Goal: Task Accomplishment & Management: Manage account settings

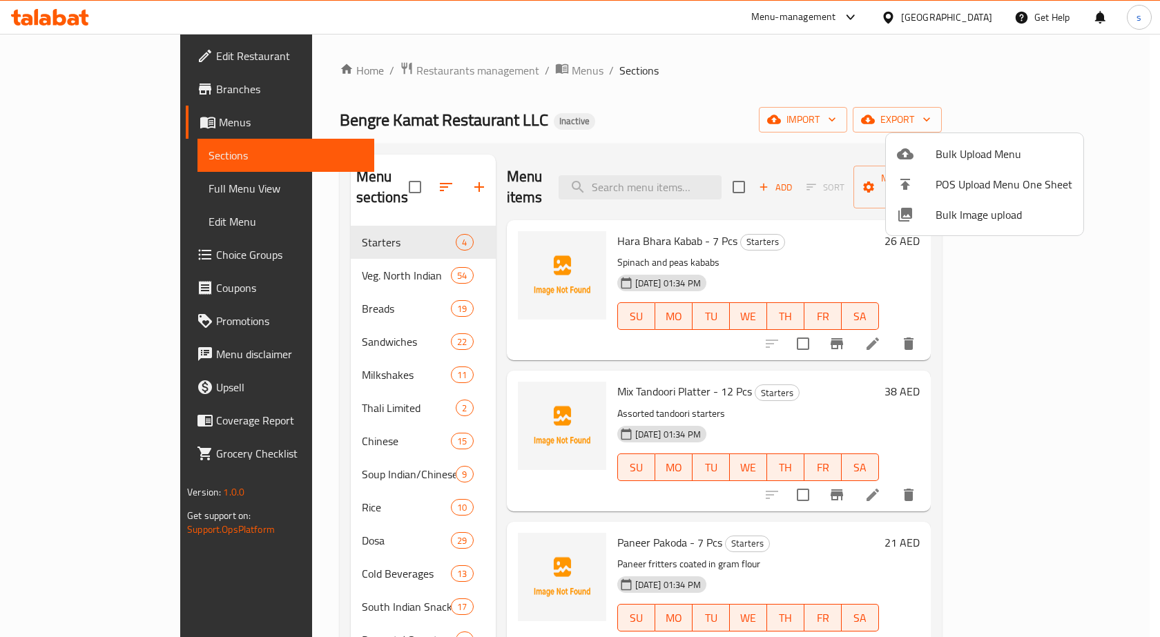
click at [785, 99] on div at bounding box center [580, 318] width 1160 height 637
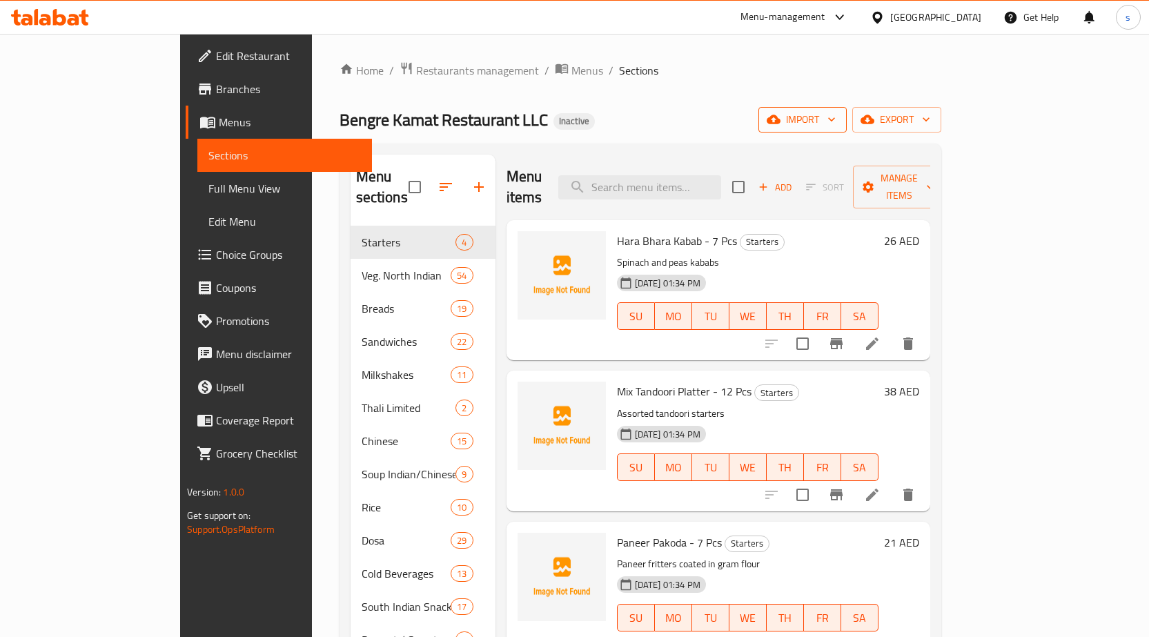
click at [781, 121] on icon "button" at bounding box center [774, 119] width 14 height 9
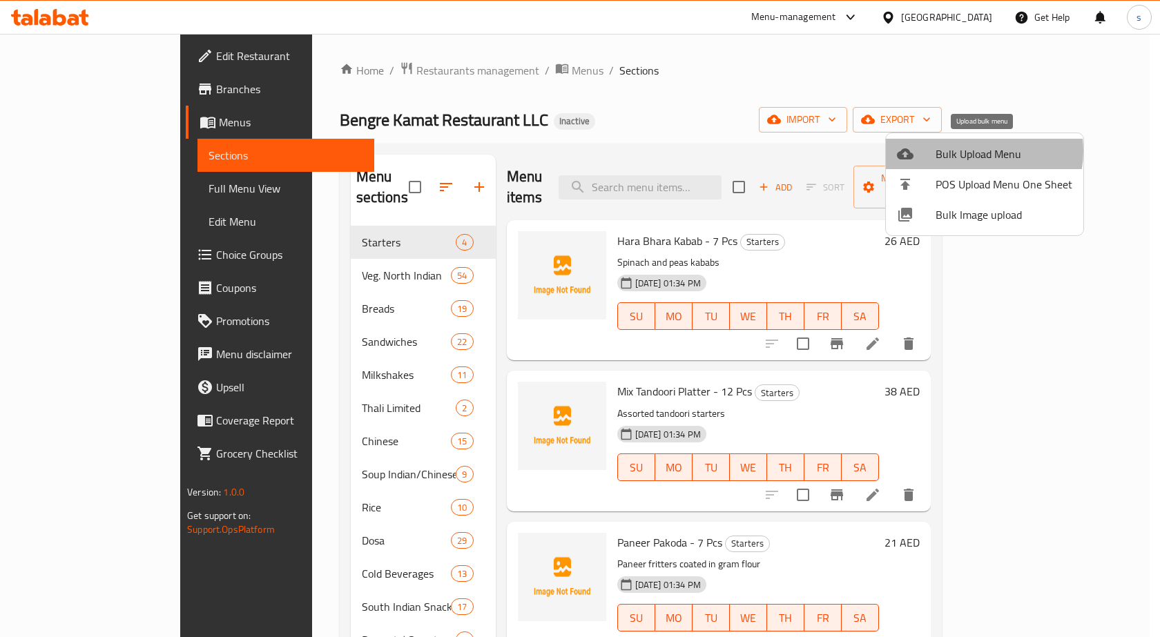
click at [972, 151] on span "Bulk Upload Menu" at bounding box center [1003, 154] width 137 height 17
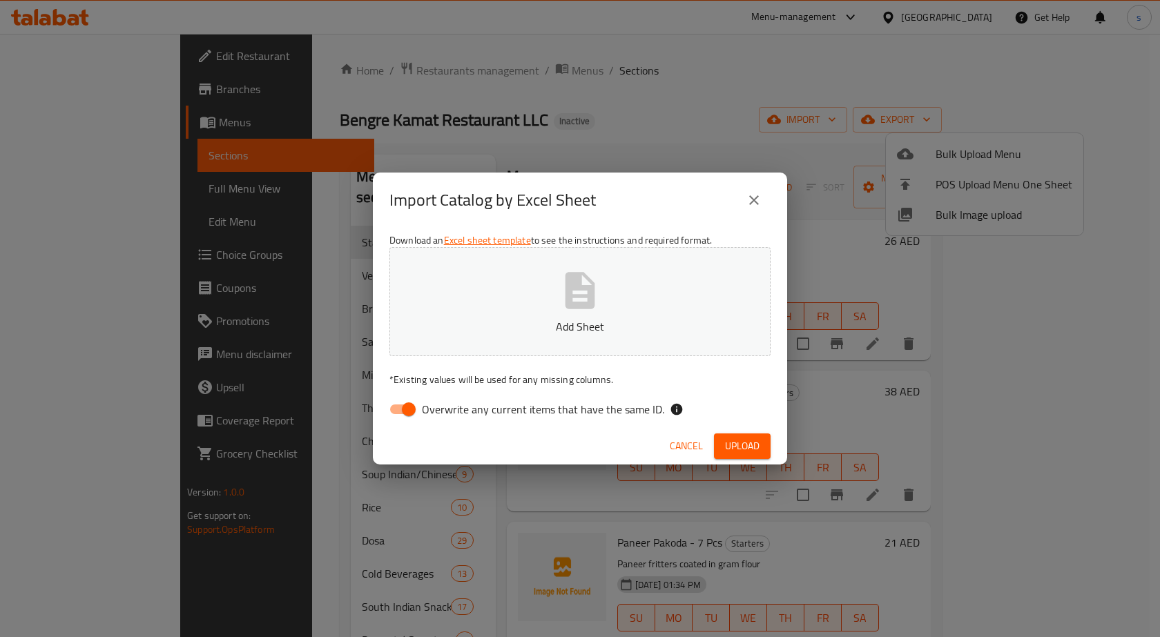
click at [453, 413] on span "Overwrite any current items that have the same ID." at bounding box center [543, 409] width 242 height 17
click at [448, 413] on input "Overwrite any current items that have the same ID." at bounding box center [408, 409] width 79 height 26
checkbox input "false"
click at [660, 311] on button "Add Sheet" at bounding box center [579, 301] width 381 height 109
click at [731, 441] on span "Upload" at bounding box center [742, 446] width 35 height 17
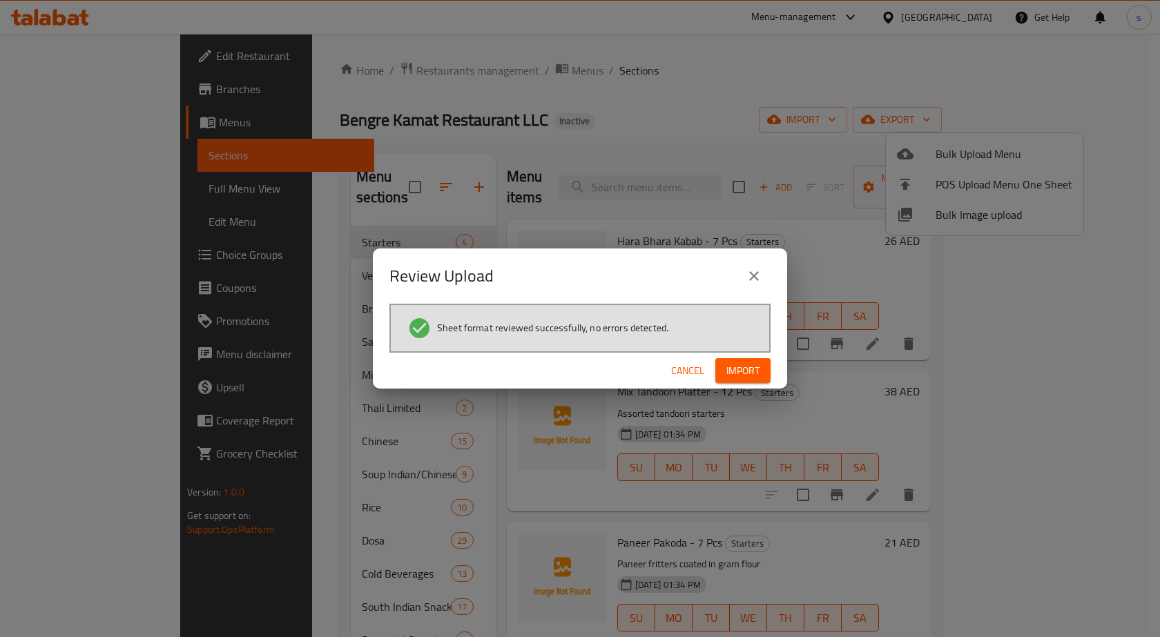
click at [740, 363] on span "Import" at bounding box center [742, 370] width 33 height 17
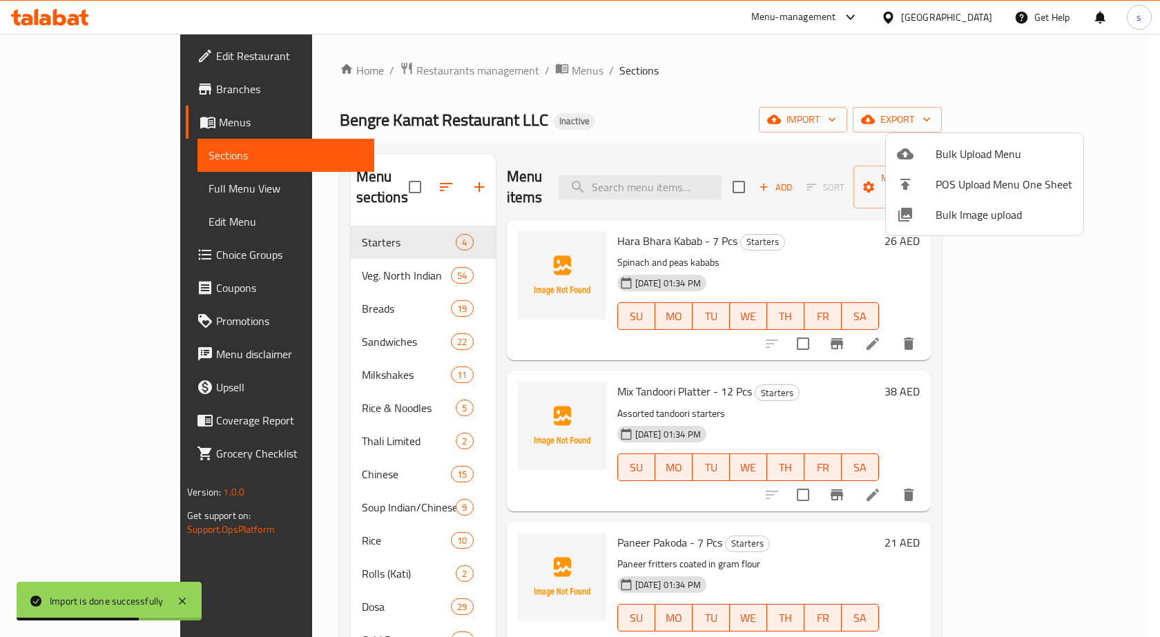
click at [638, 82] on div at bounding box center [580, 318] width 1160 height 637
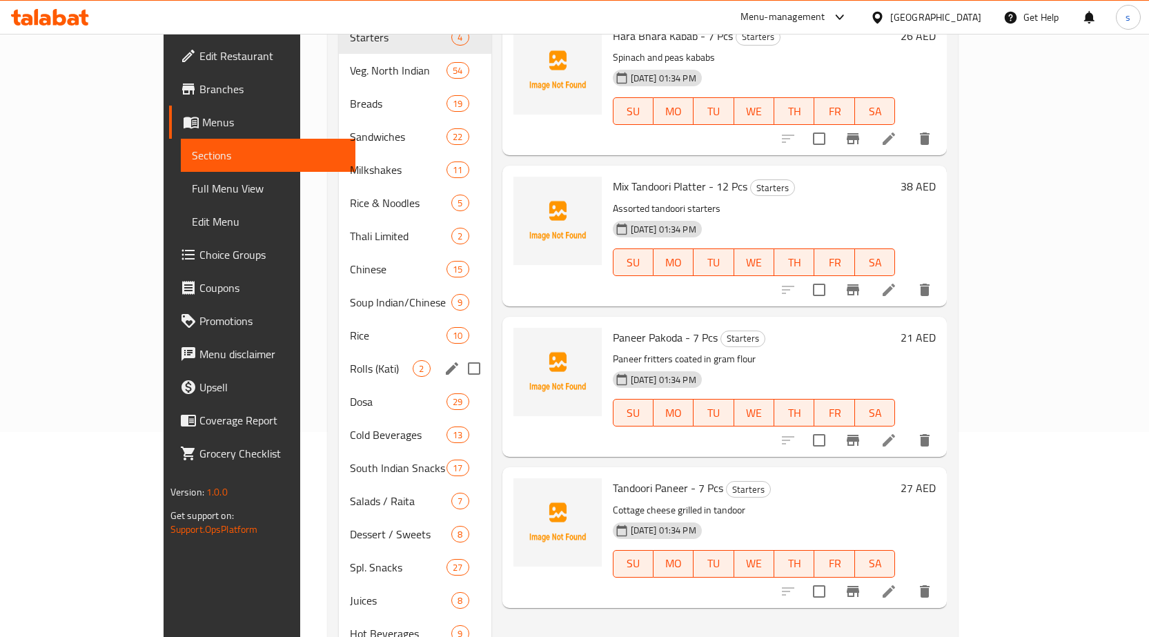
scroll to position [206, 0]
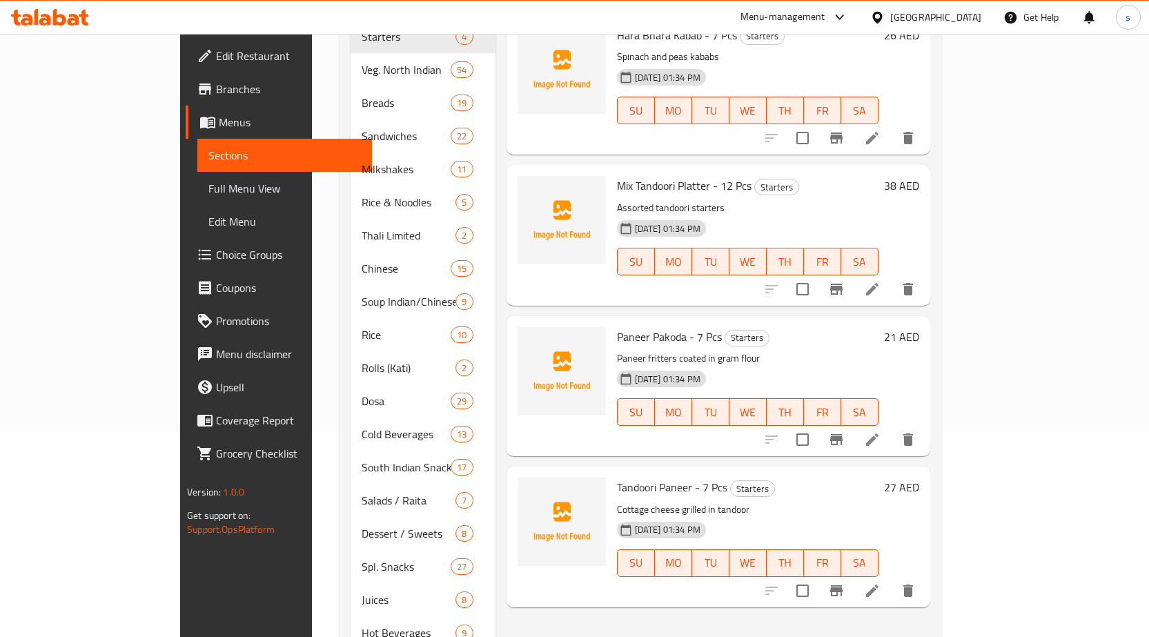
click at [208, 180] on span "Full Menu View" at bounding box center [284, 188] width 153 height 17
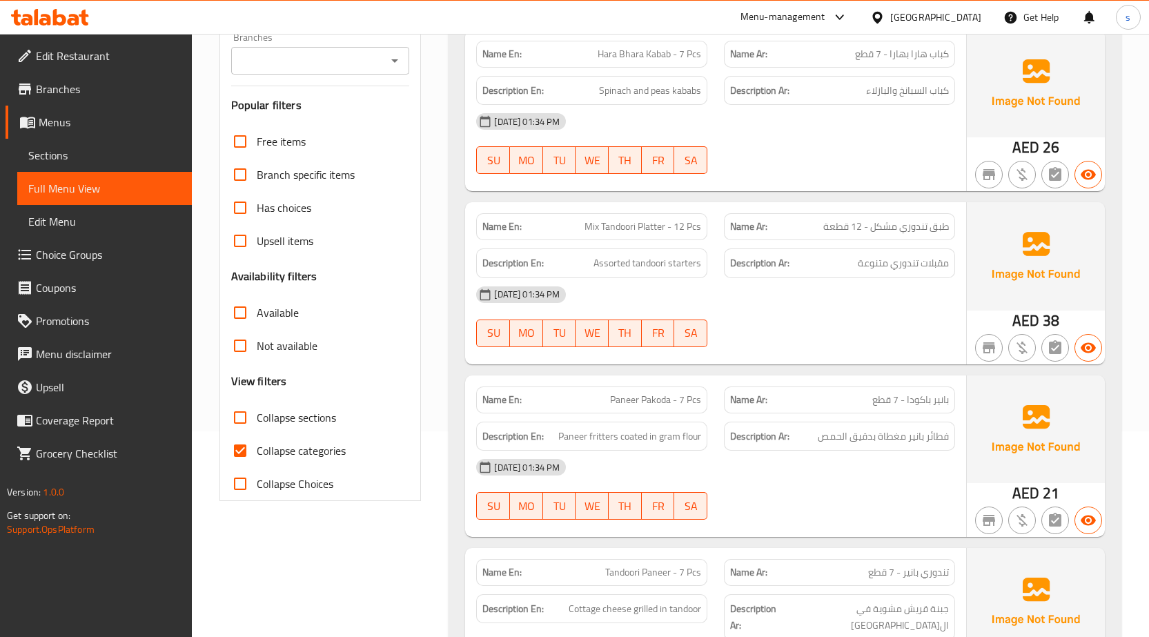
click at [240, 453] on input "Collapse categories" at bounding box center [240, 450] width 33 height 33
checkbox input "false"
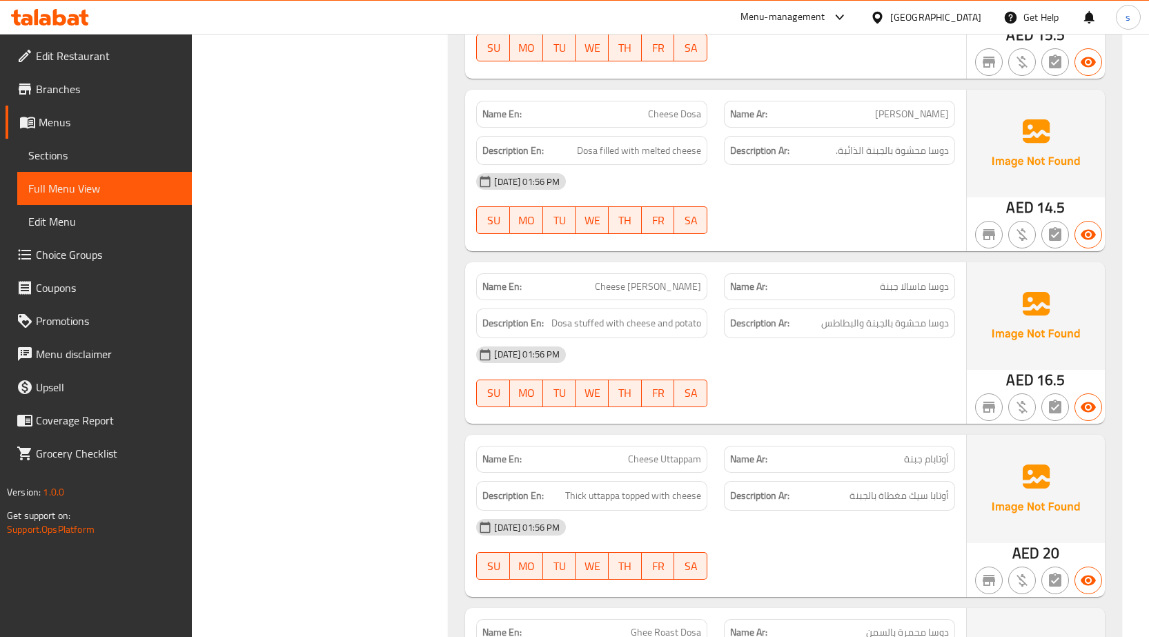
scroll to position [28781, 0]
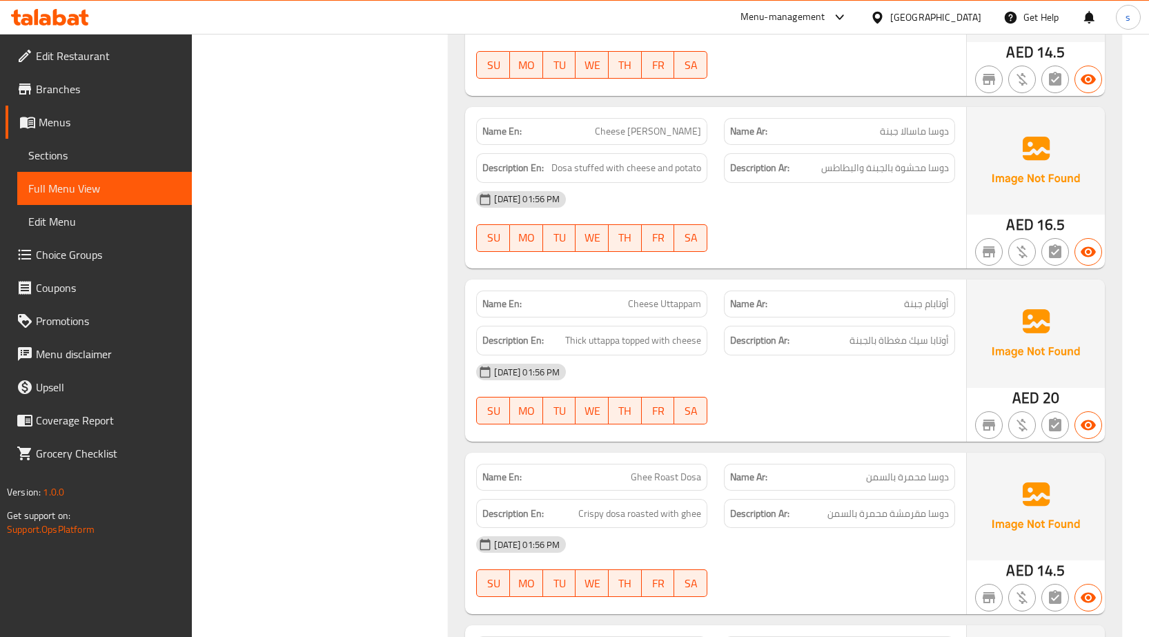
click at [62, 147] on span "Sections" at bounding box center [104, 155] width 153 height 17
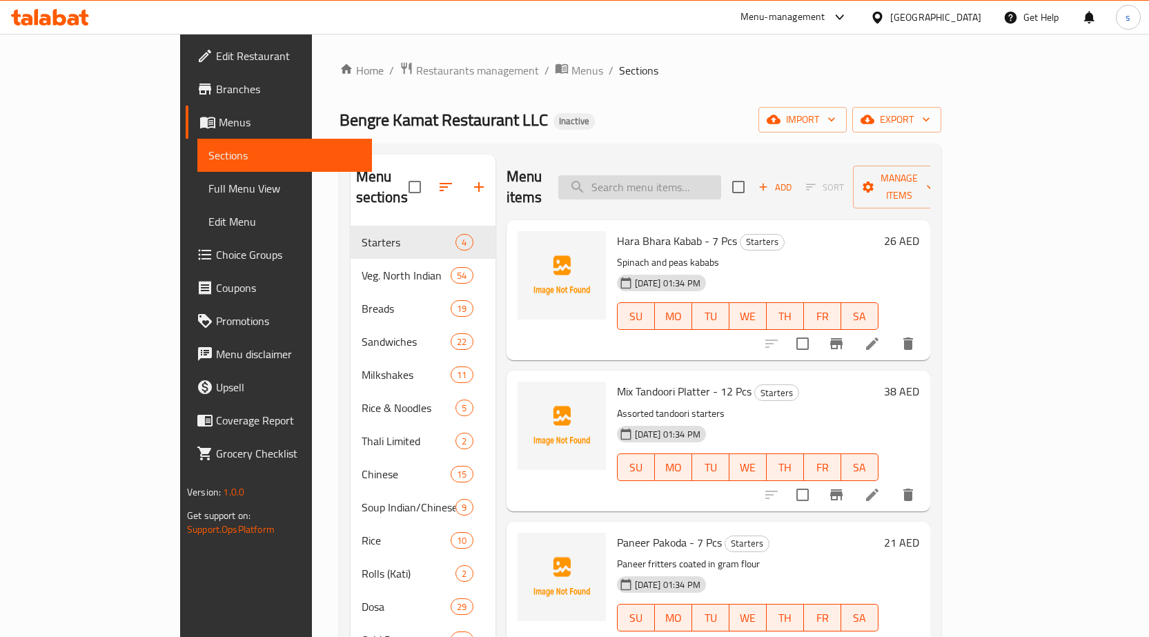
click at [700, 186] on input "search" at bounding box center [639, 187] width 163 height 24
paste input "Raita Half"
type input "Raita Half"
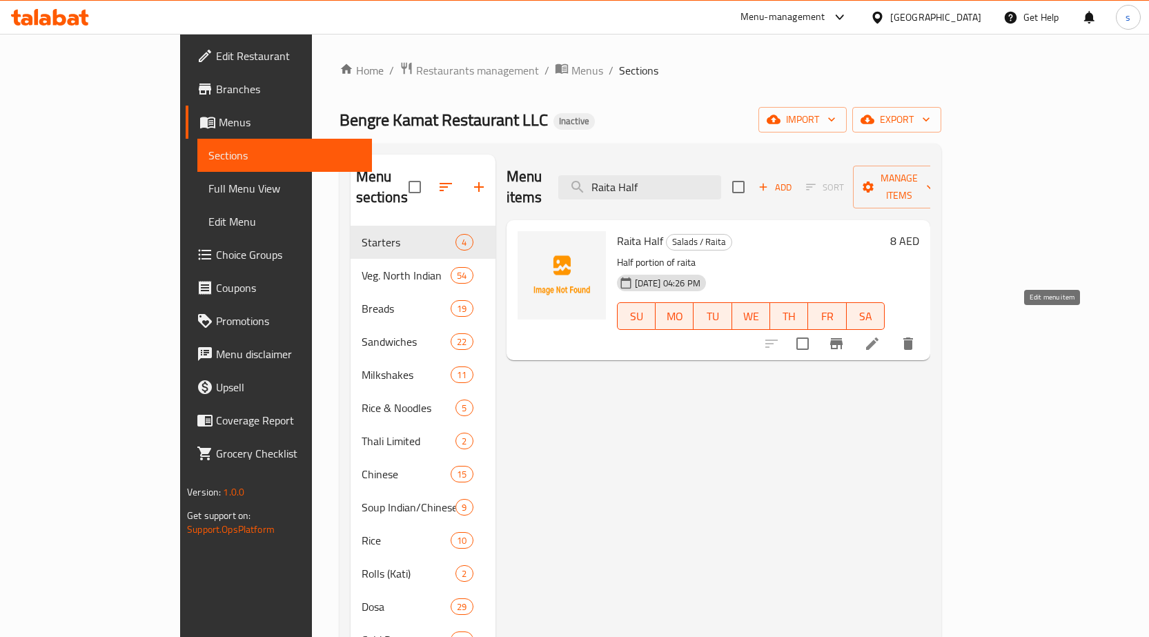
click at [879, 338] on icon at bounding box center [872, 344] width 12 height 12
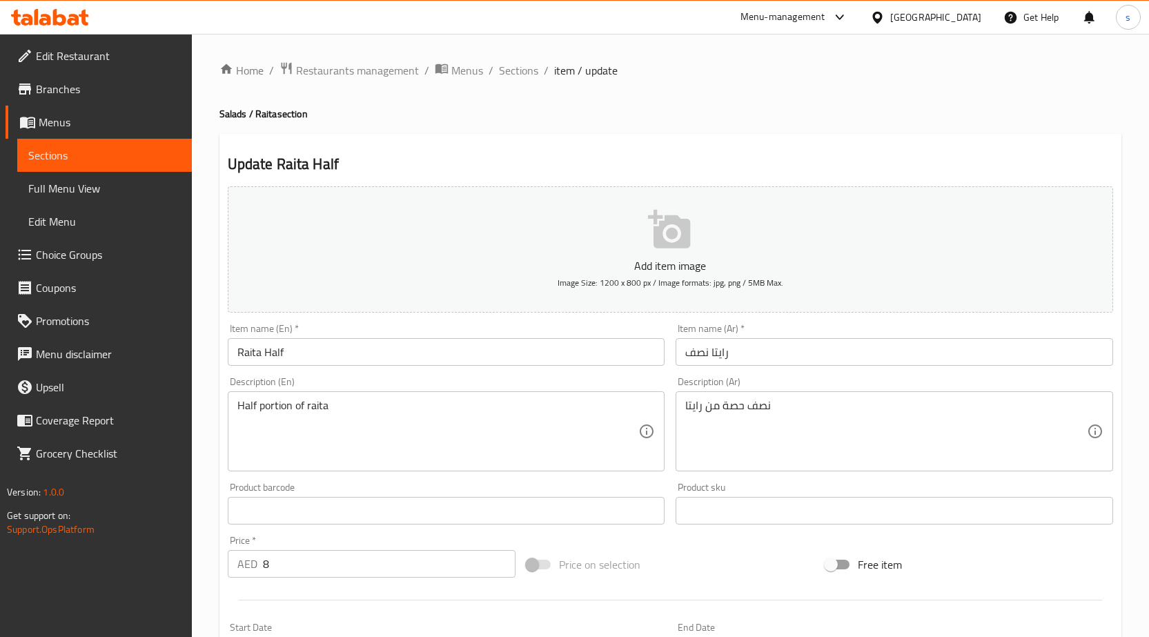
click at [268, 409] on textarea "Half portion of raita" at bounding box center [438, 432] width 402 height 66
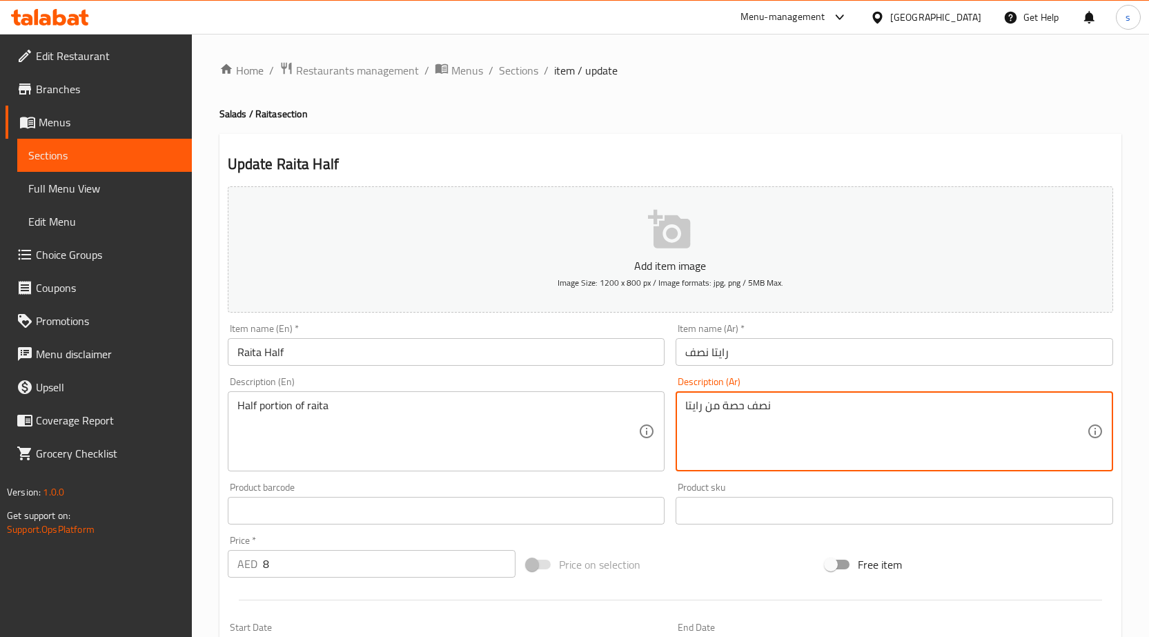
click at [734, 404] on textarea "نصف حصة من رايتا" at bounding box center [886, 432] width 402 height 66
paste textarea "كمية"
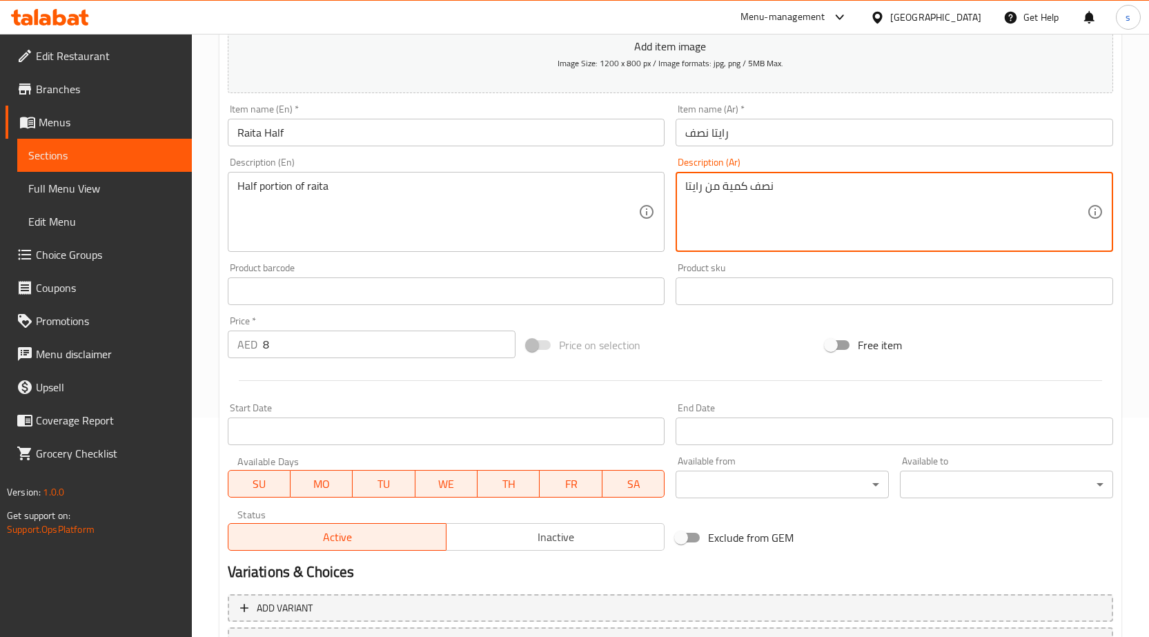
scroll to position [338, 0]
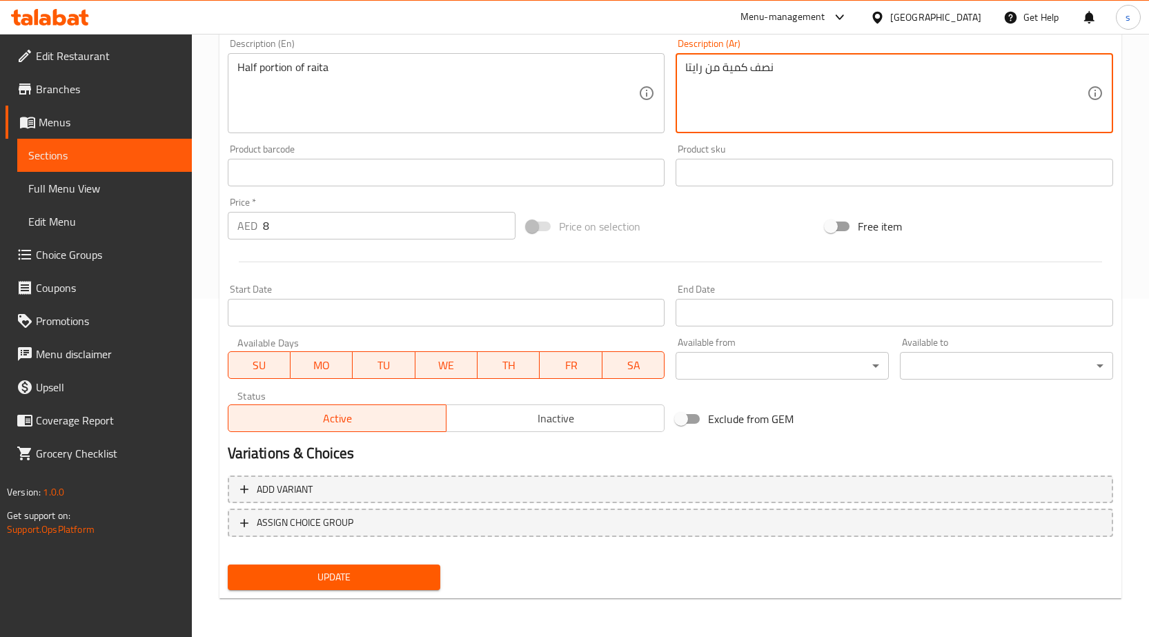
type textarea "نصف كمية من رايتا"
click at [366, 580] on span "Update" at bounding box center [334, 577] width 191 height 17
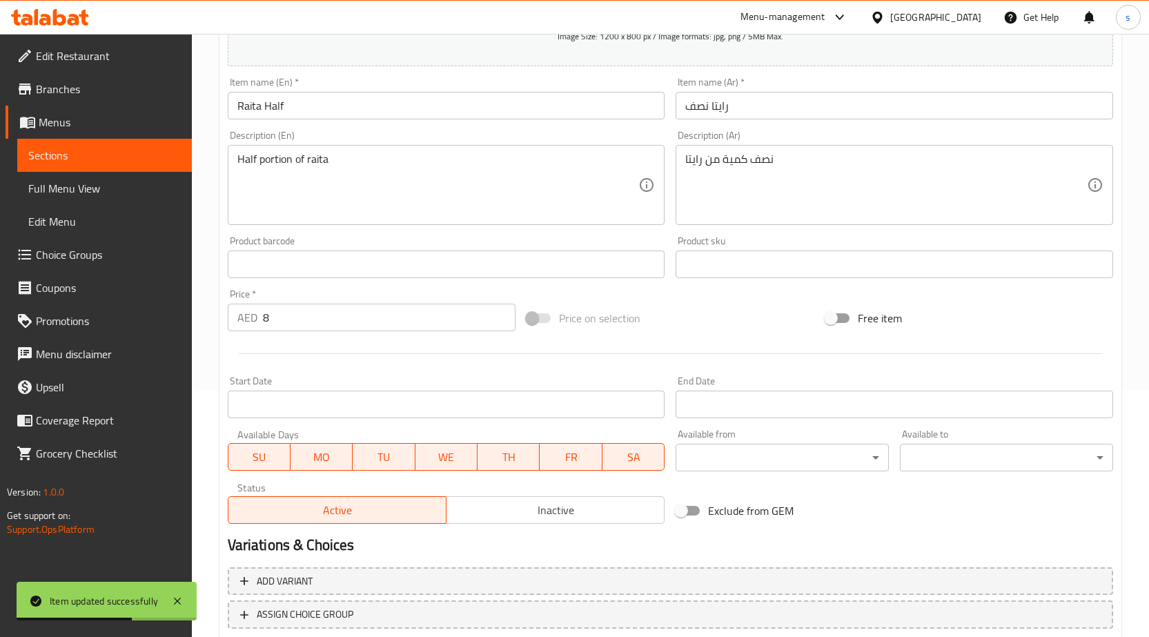
scroll to position [62, 0]
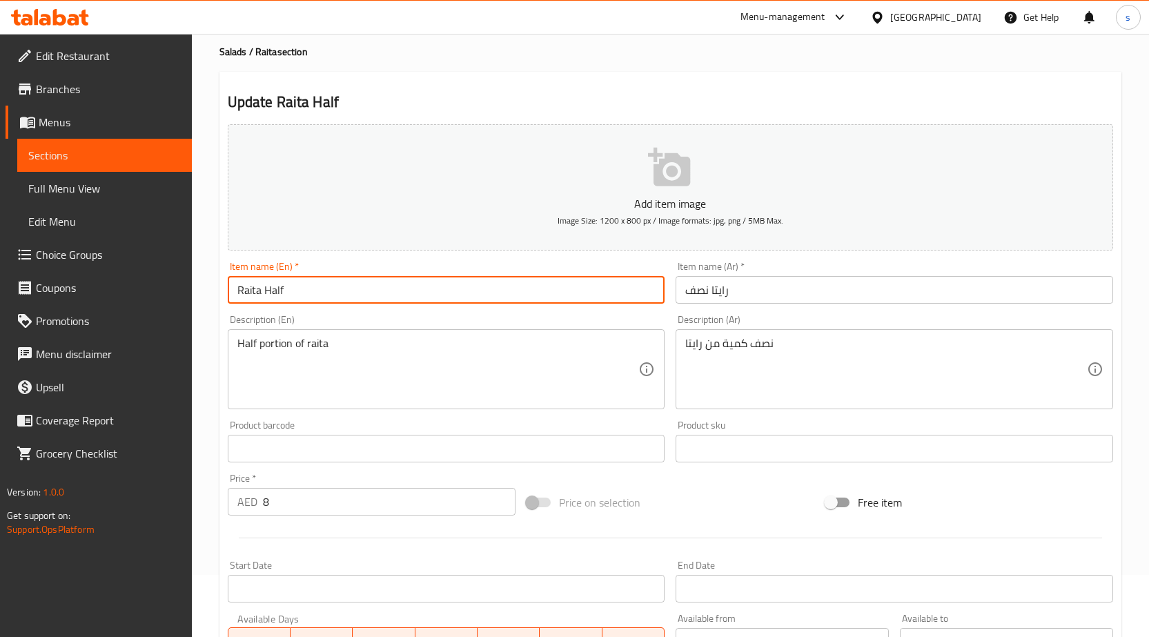
drag, startPoint x: 325, startPoint y: 289, endPoint x: 231, endPoint y: 290, distance: 93.9
click at [231, 290] on input "Raita Half" at bounding box center [447, 290] width 438 height 28
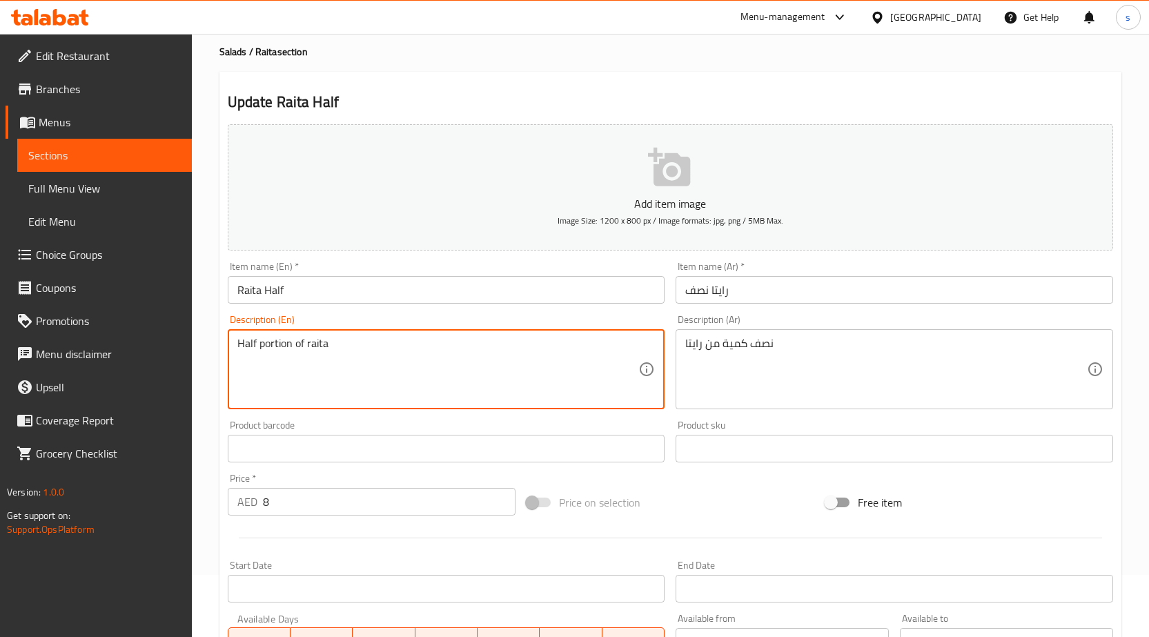
drag, startPoint x: 389, startPoint y: 349, endPoint x: 240, endPoint y: 342, distance: 150.0
click at [251, 342] on textarea "Half portion of raita" at bounding box center [438, 370] width 402 height 66
drag, startPoint x: 240, startPoint y: 342, endPoint x: 259, endPoint y: 343, distance: 19.4
click at [259, 343] on textarea "Half portion of raita" at bounding box center [438, 370] width 402 height 66
click at [336, 345] on textarea "Half portion of raita" at bounding box center [438, 370] width 402 height 66
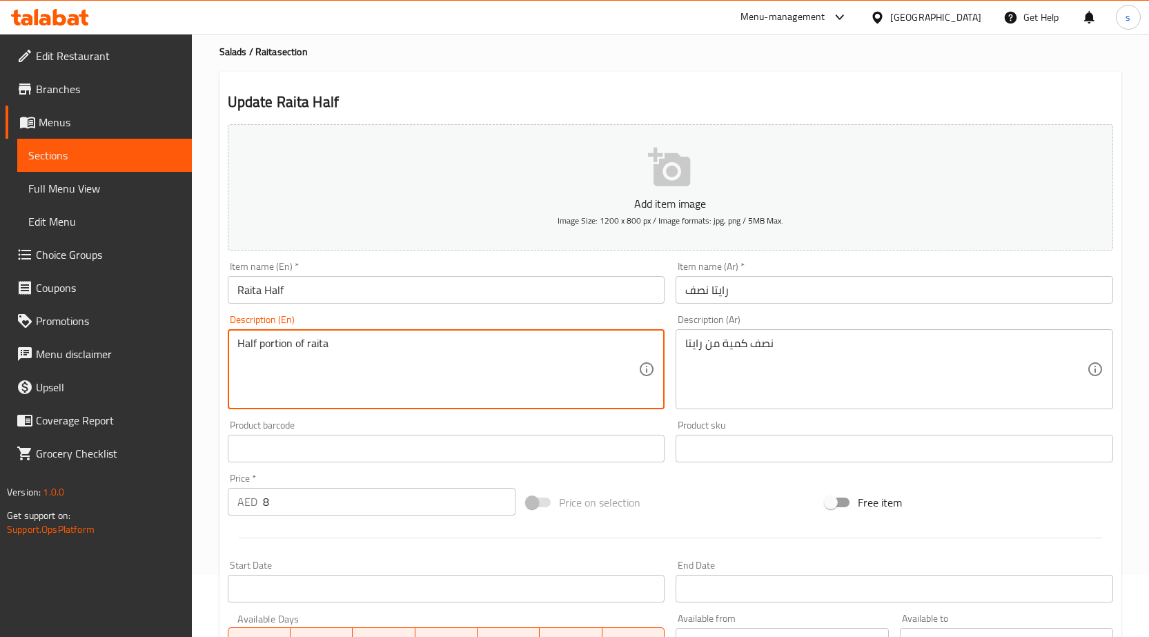
click at [336, 345] on textarea "Half portion of raita" at bounding box center [438, 370] width 402 height 66
click at [330, 277] on input "Raita Half" at bounding box center [447, 290] width 438 height 28
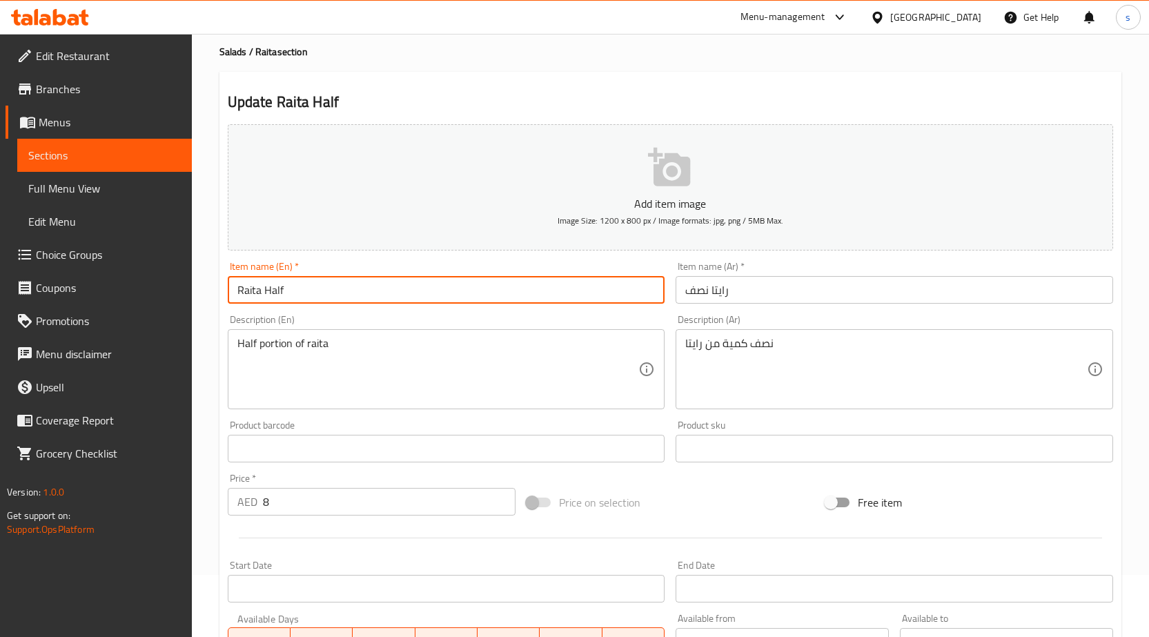
click at [330, 277] on input "Raita Half" at bounding box center [447, 290] width 438 height 28
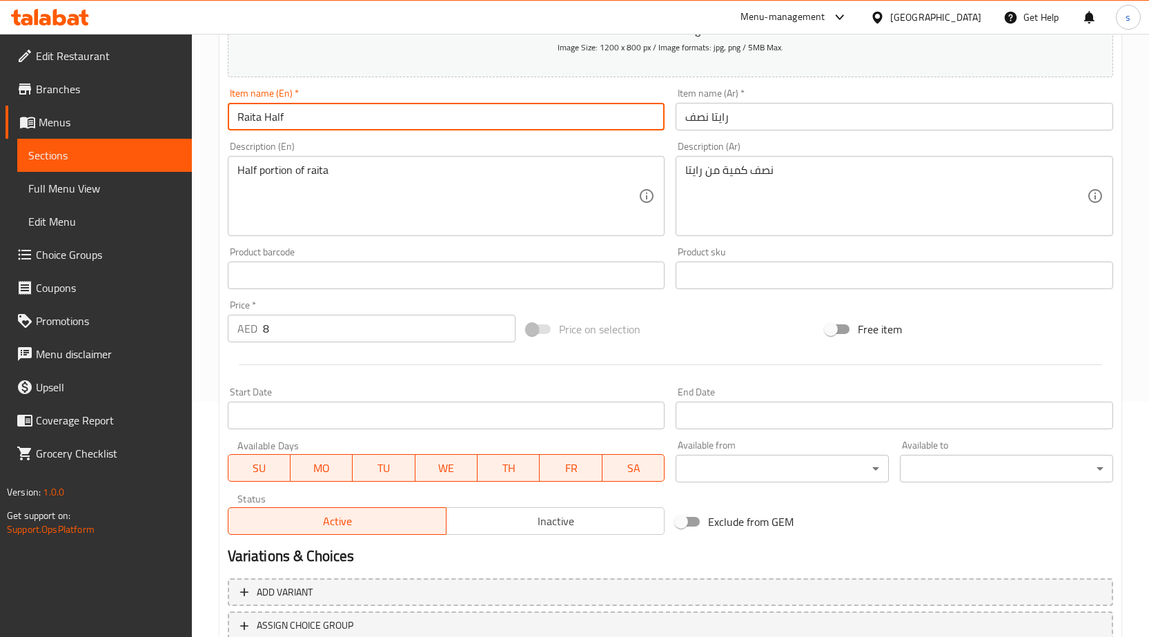
scroll to position [338, 0]
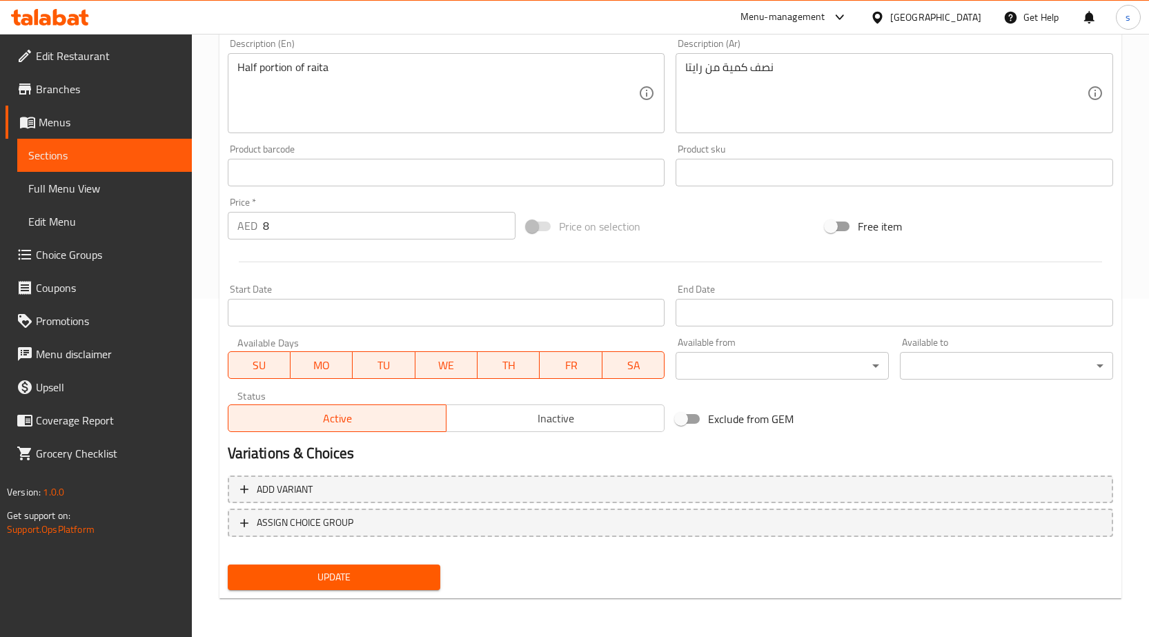
click at [598, 562] on div "Update" at bounding box center [670, 577] width 897 height 37
click at [400, 577] on span "Update" at bounding box center [334, 577] width 191 height 17
click at [81, 193] on span "Full Menu View" at bounding box center [104, 188] width 153 height 17
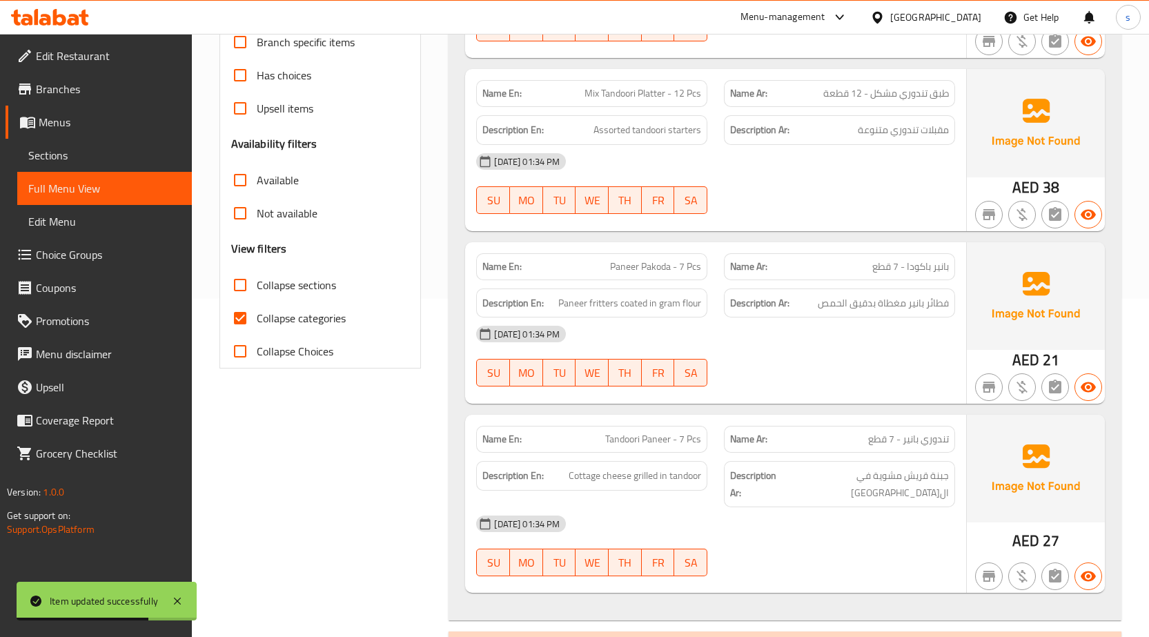
click at [242, 318] on input "Collapse categories" at bounding box center [240, 318] width 33 height 33
checkbox input "false"
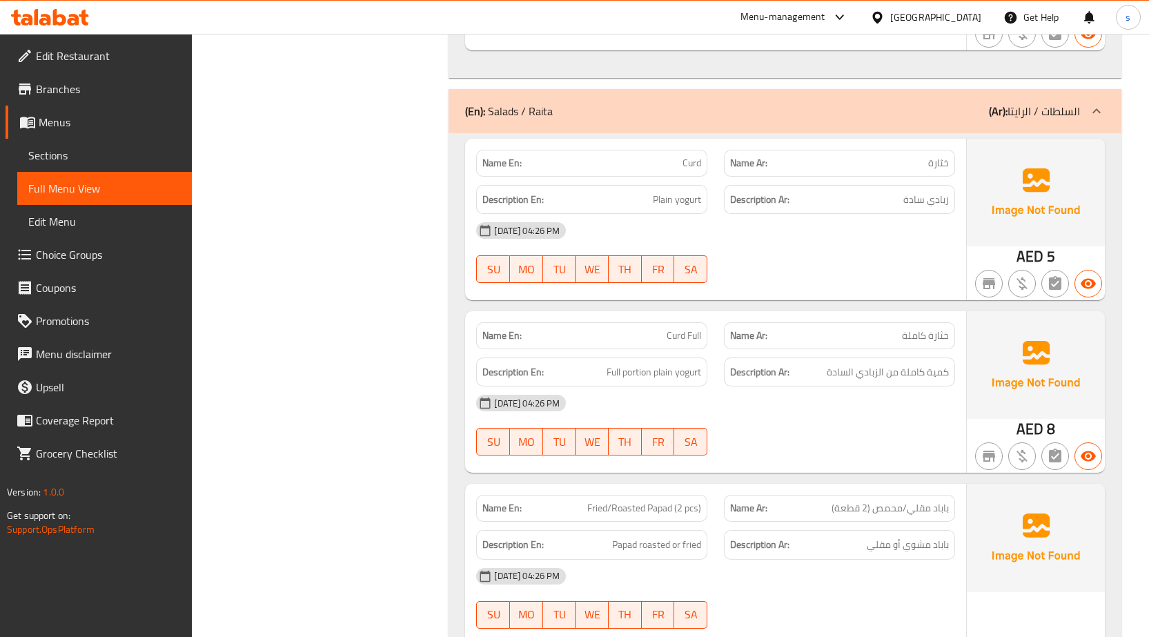
scroll to position [39857, 0]
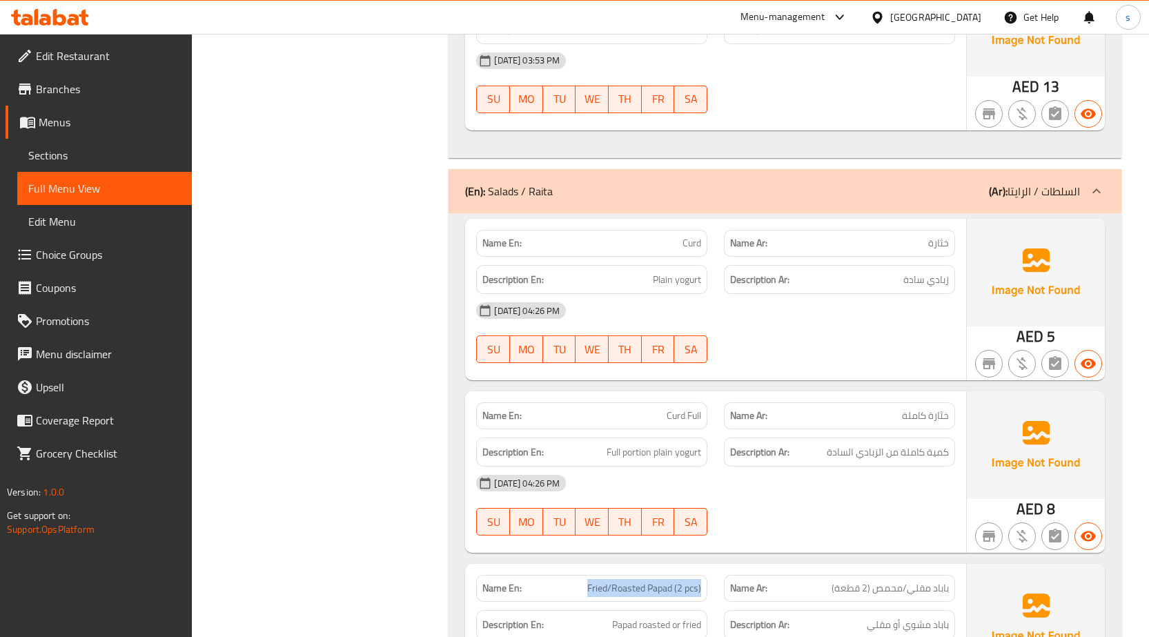
drag, startPoint x: 567, startPoint y: 208, endPoint x: 707, endPoint y: 225, distance: 141.1
click at [707, 567] on div "Name En: Fried/Roasted Papad (2 pcs)" at bounding box center [592, 588] width 248 height 43
copy span "Fried/Roasted Papad (2 pcs)"
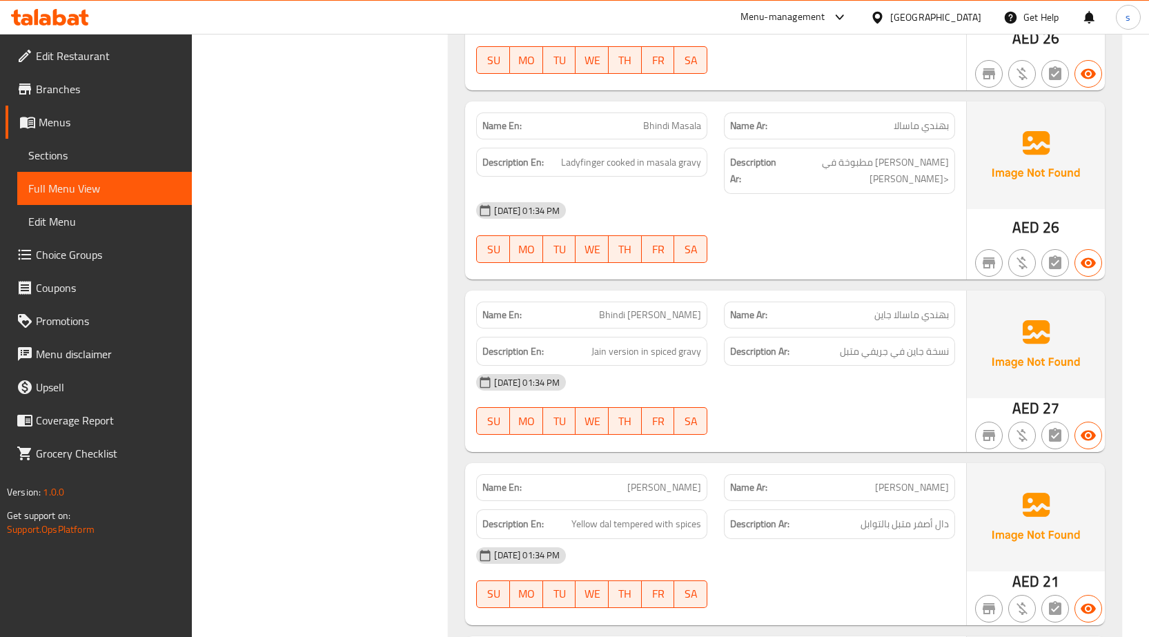
scroll to position [0, 0]
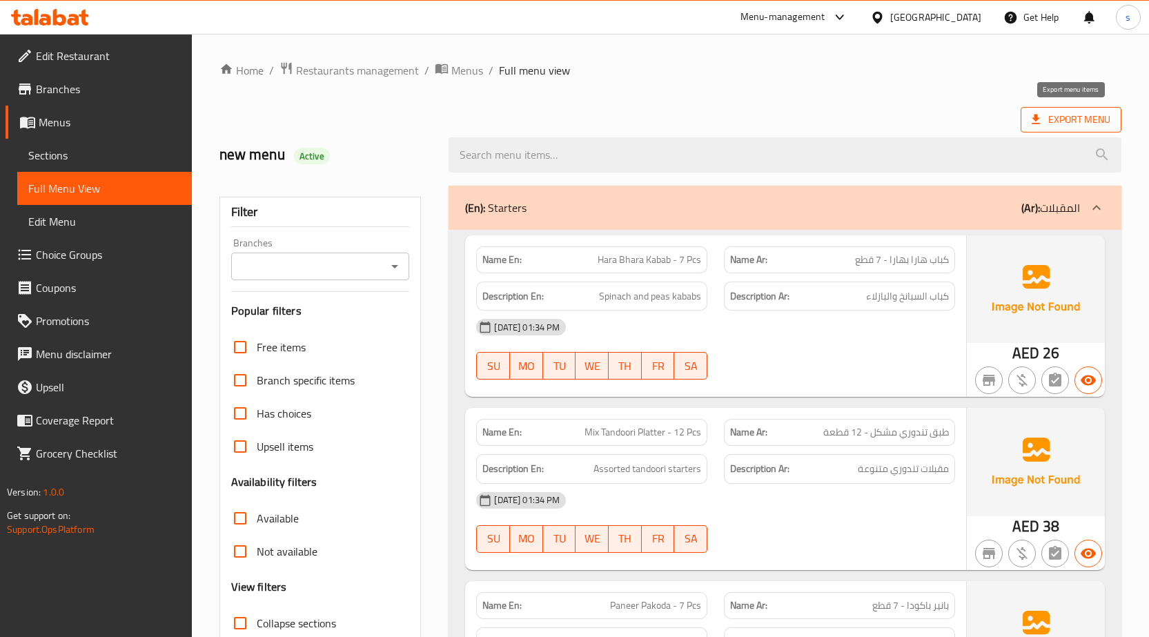
click at [1059, 115] on span "Export Menu" at bounding box center [1071, 119] width 79 height 17
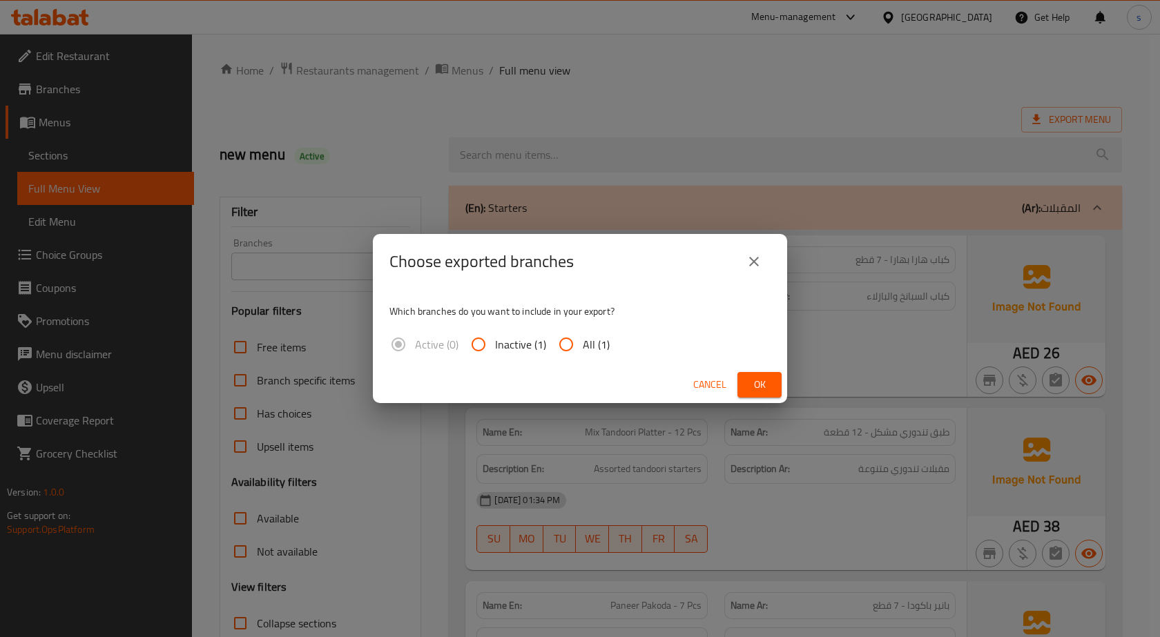
click at [562, 342] on input "All (1)" at bounding box center [565, 344] width 33 height 33
radio input "true"
click at [745, 382] on button "Ok" at bounding box center [759, 385] width 44 height 26
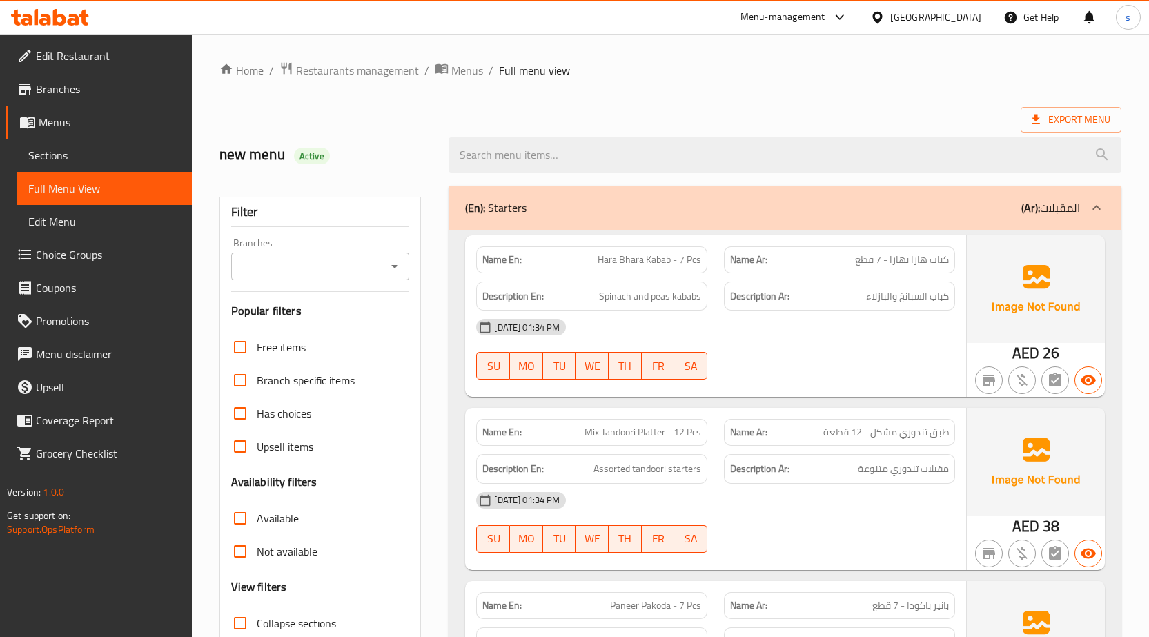
click at [702, 78] on ol "Home / Restaurants management / Menus / Full menu view" at bounding box center [670, 70] width 902 height 18
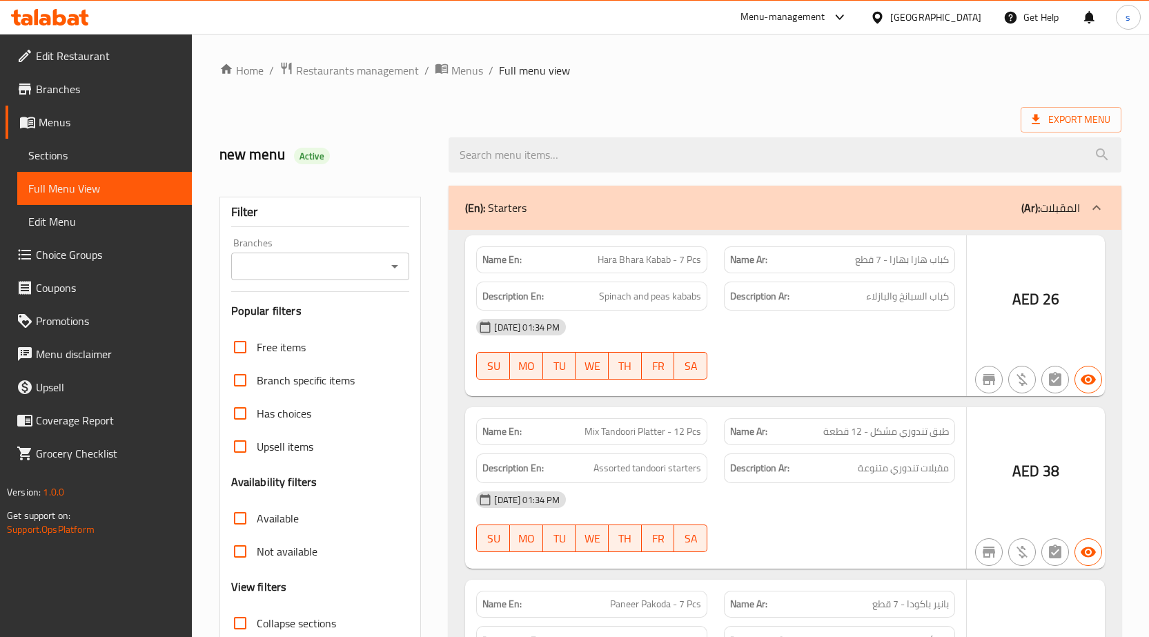
click at [74, 152] on div at bounding box center [574, 318] width 1149 height 637
click at [71, 155] on div at bounding box center [574, 318] width 1149 height 637
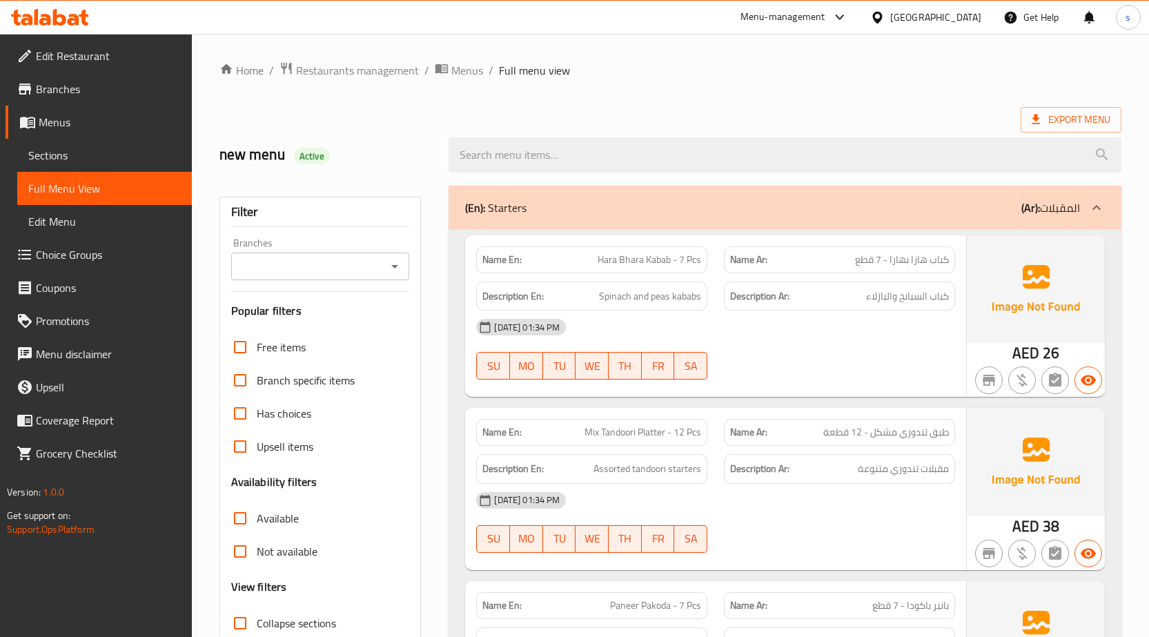
click at [57, 155] on span "Sections" at bounding box center [104, 155] width 153 height 17
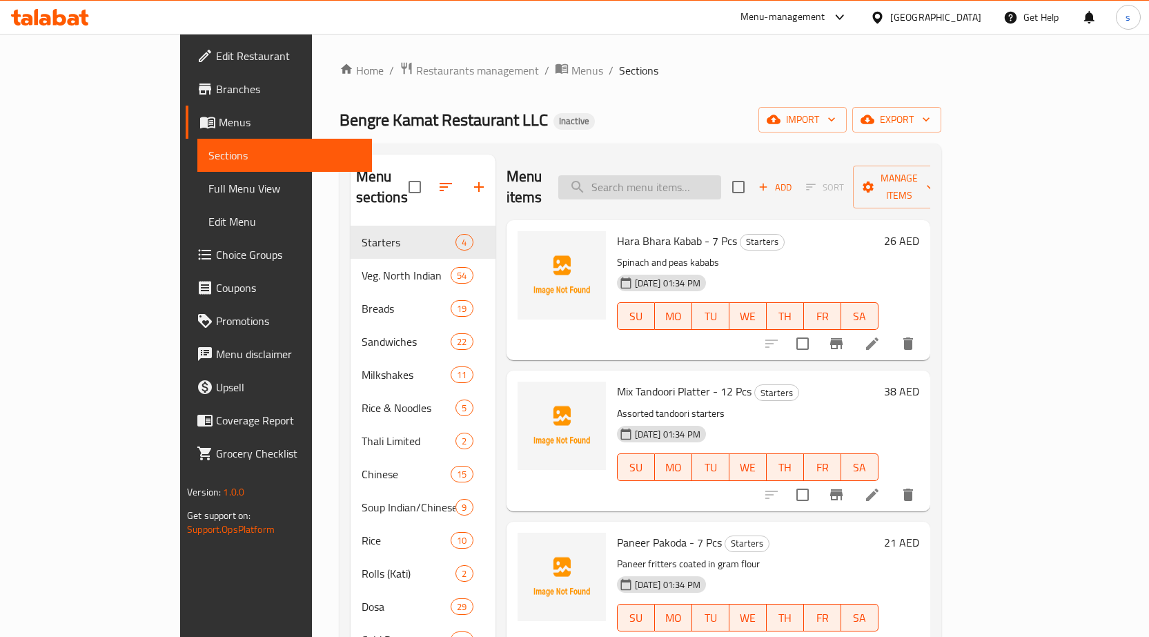
click at [684, 175] on input "search" at bounding box center [639, 187] width 163 height 24
paste input "Fried/Roasted Papad (2 pcs)"
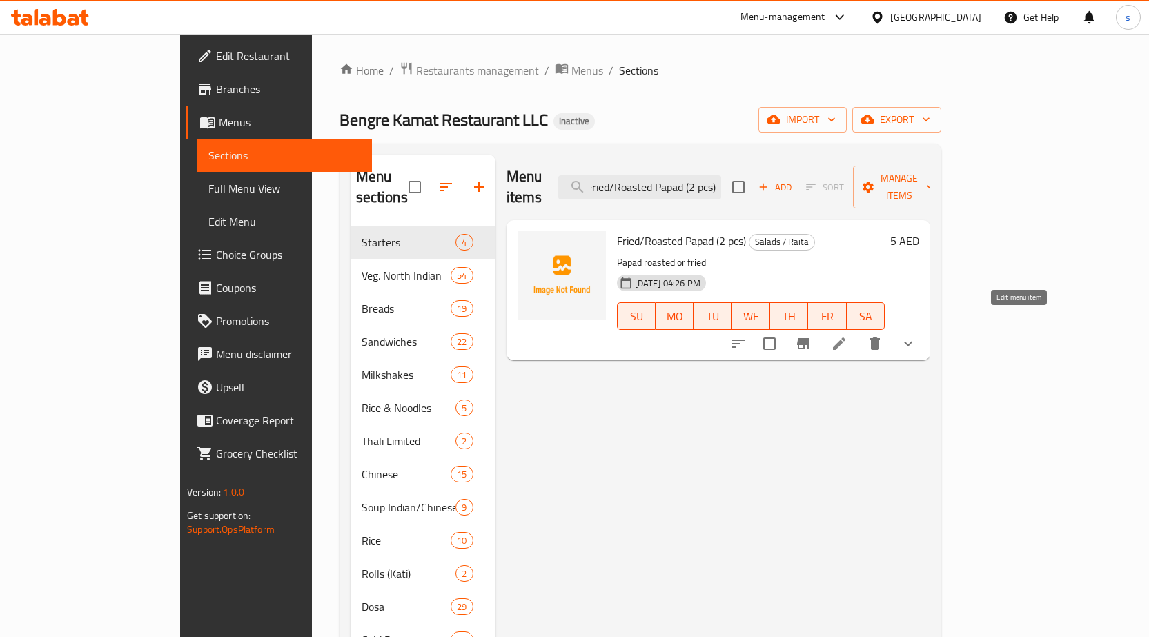
type input "Fried/Roasted Papad (2 pcs)"
click at [846, 338] on icon at bounding box center [839, 344] width 12 height 12
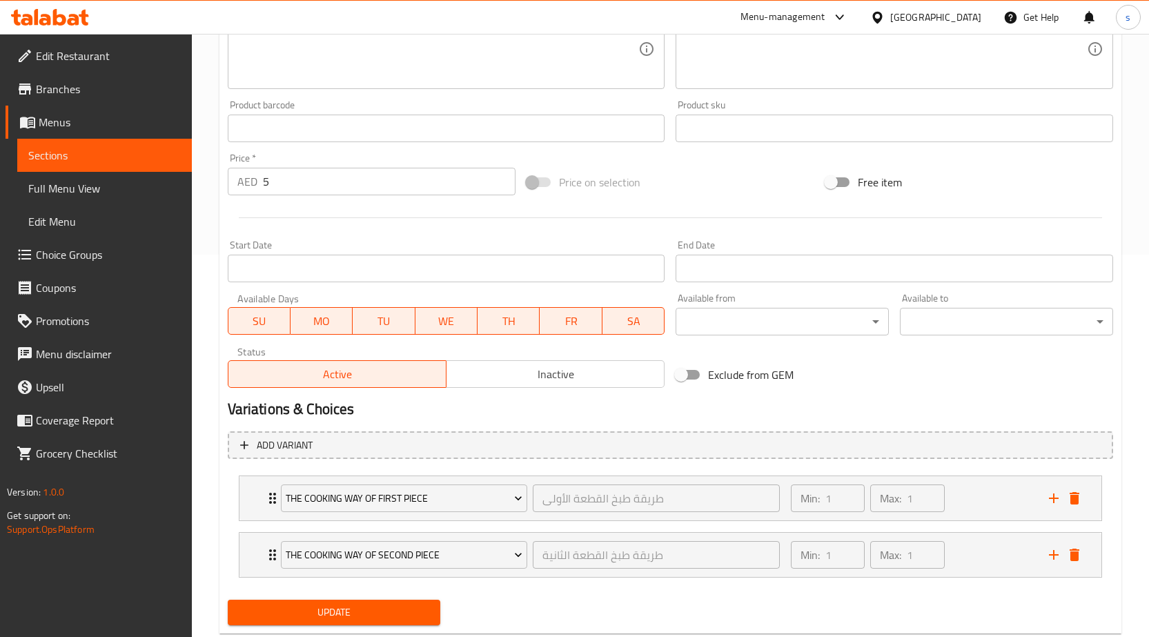
scroll to position [418, 0]
